Goal: Find specific page/section: Find specific page/section

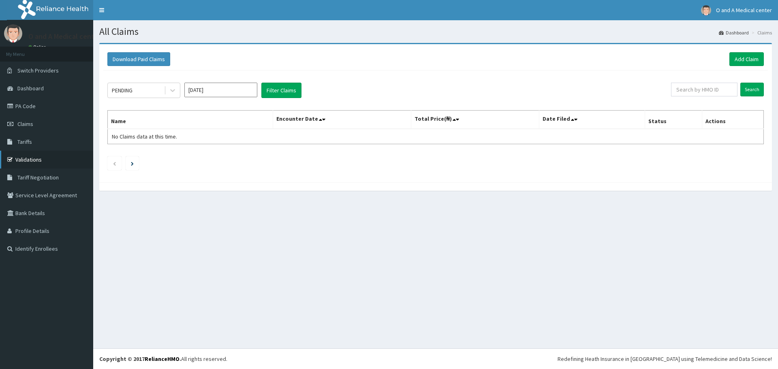
click at [30, 158] on link "Validations" at bounding box center [46, 160] width 93 height 18
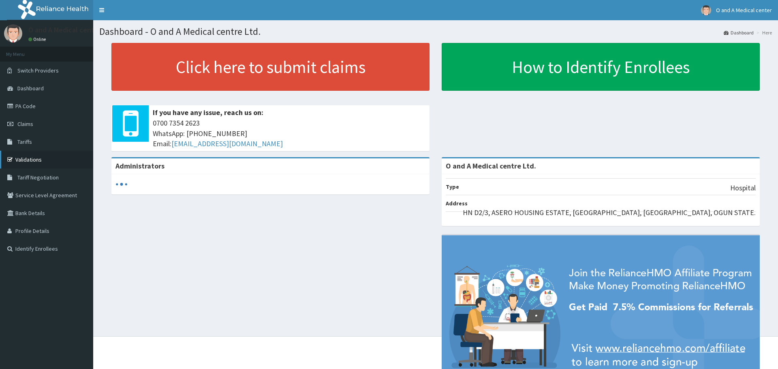
click at [46, 159] on link "Validations" at bounding box center [46, 160] width 93 height 18
